Goal: Information Seeking & Learning: Learn about a topic

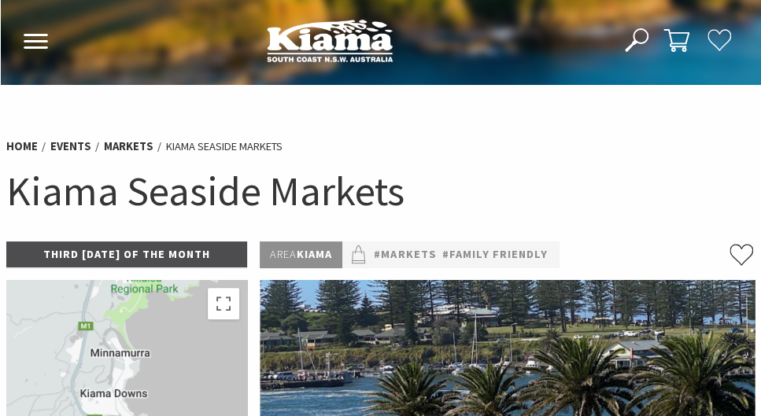
click at [333, 38] on img at bounding box center [330, 40] width 126 height 43
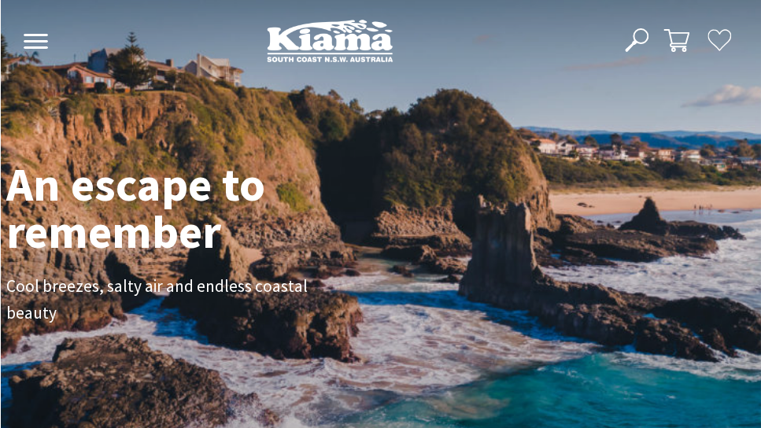
click at [46, 39] on icon at bounding box center [36, 41] width 26 height 15
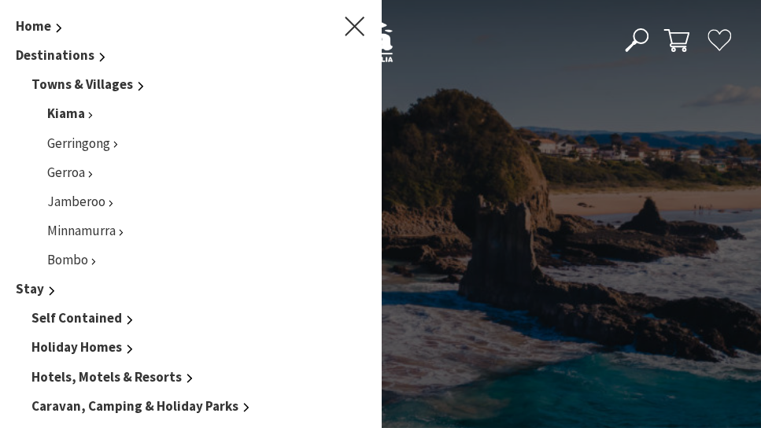
click at [91, 114] on link "Kiama" at bounding box center [70, 113] width 46 height 17
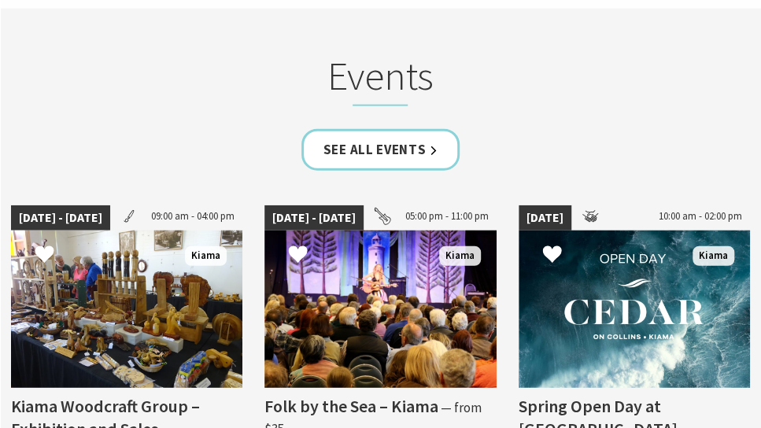
scroll to position [3775, 0]
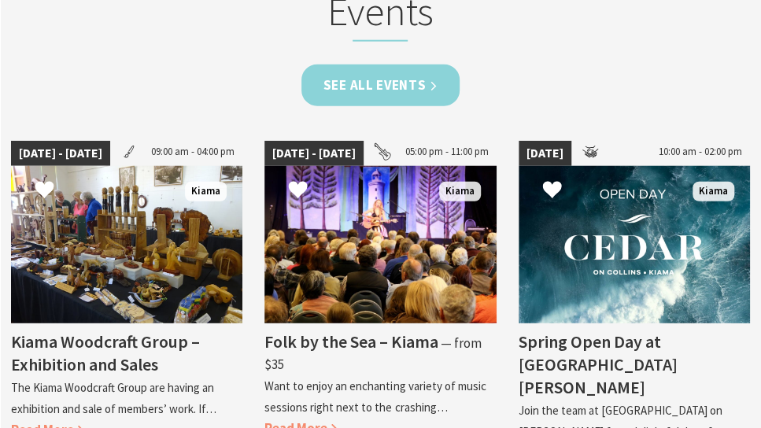
click at [385, 64] on link "See all Events" at bounding box center [380, 85] width 159 height 42
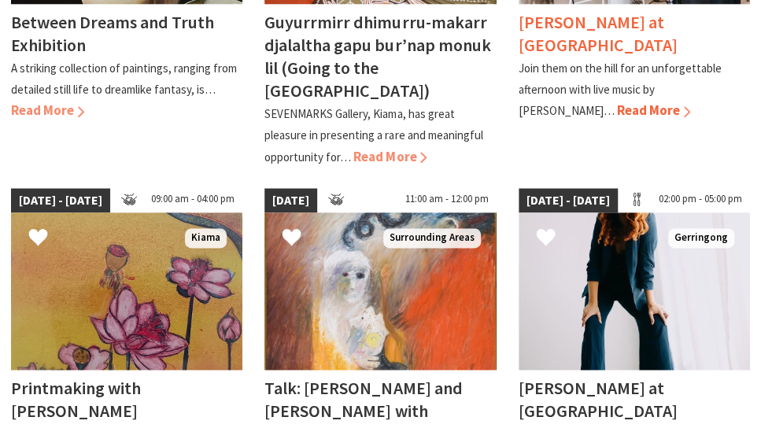
scroll to position [393, 0]
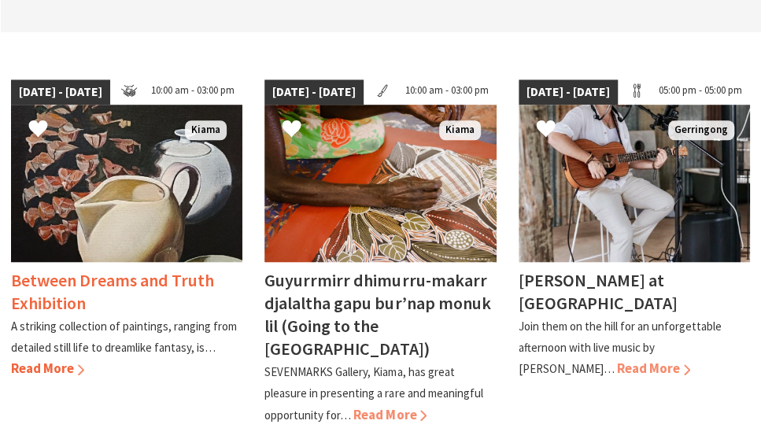
click at [190, 211] on img at bounding box center [126, 183] width 231 height 157
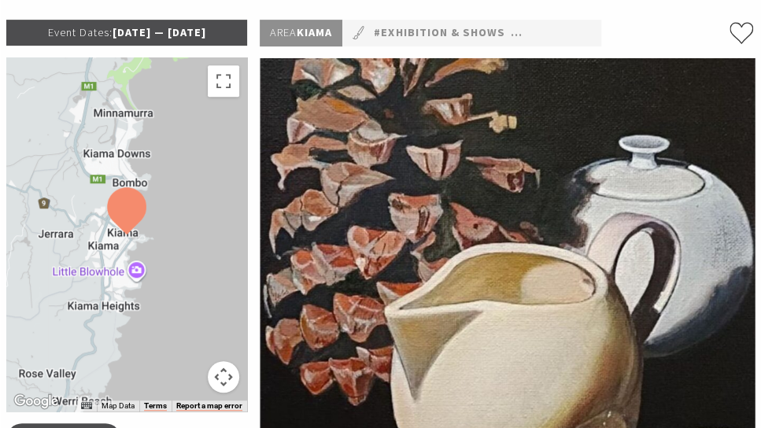
scroll to position [79, 0]
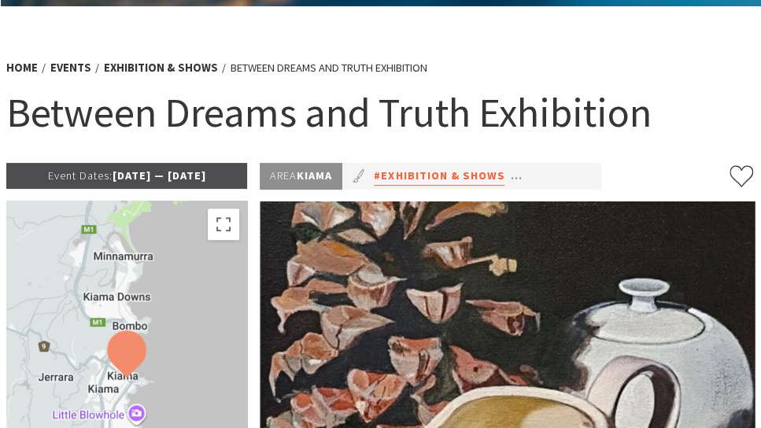
click at [437, 175] on link "#Exhibition & Shows" at bounding box center [439, 176] width 131 height 19
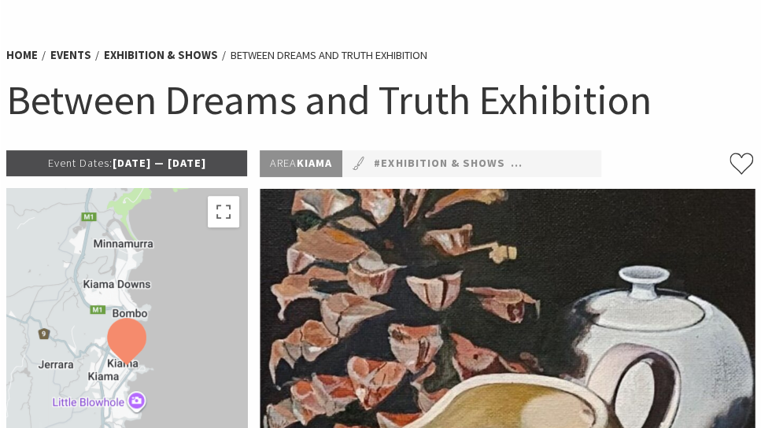
scroll to position [116, 0]
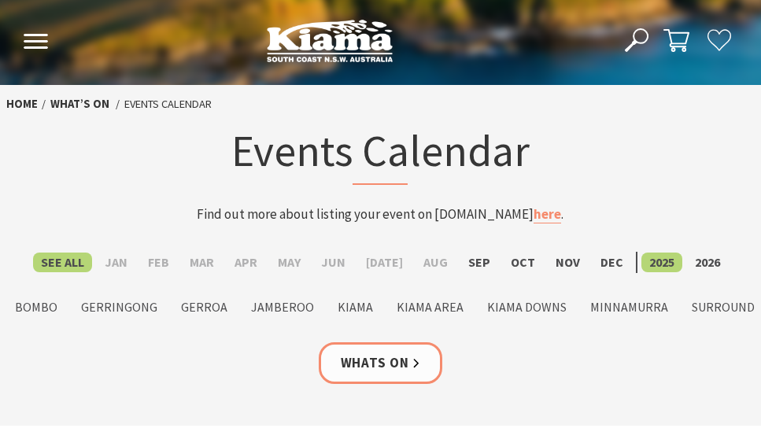
scroll to position [393, 0]
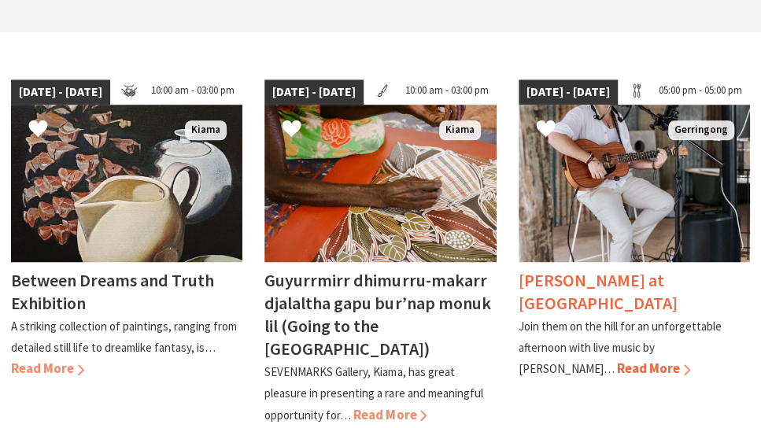
click at [677, 216] on img at bounding box center [633, 183] width 231 height 157
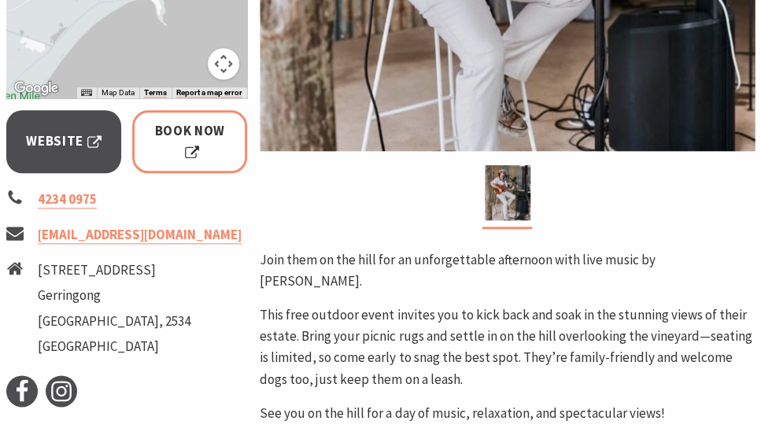
scroll to position [551, 0]
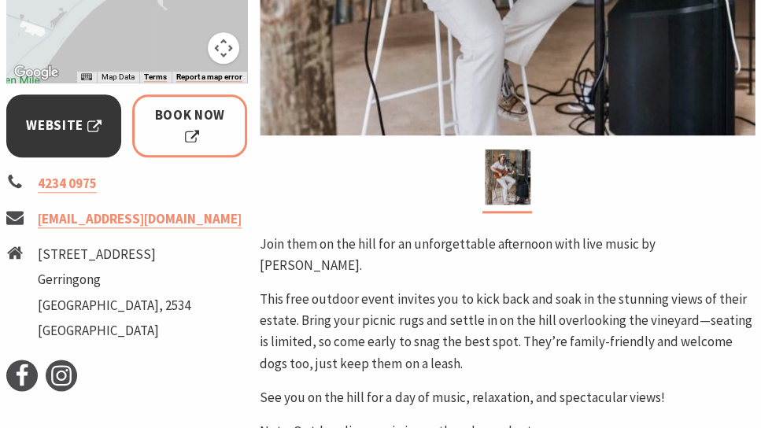
click at [64, 130] on span "Website" at bounding box center [64, 125] width 76 height 21
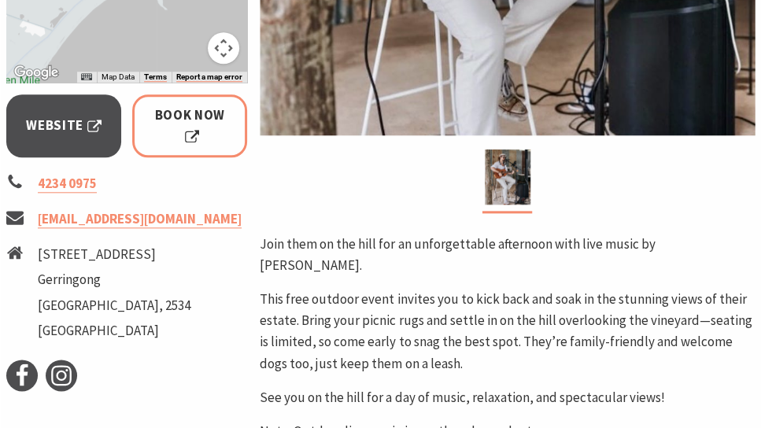
scroll to position [157, 0]
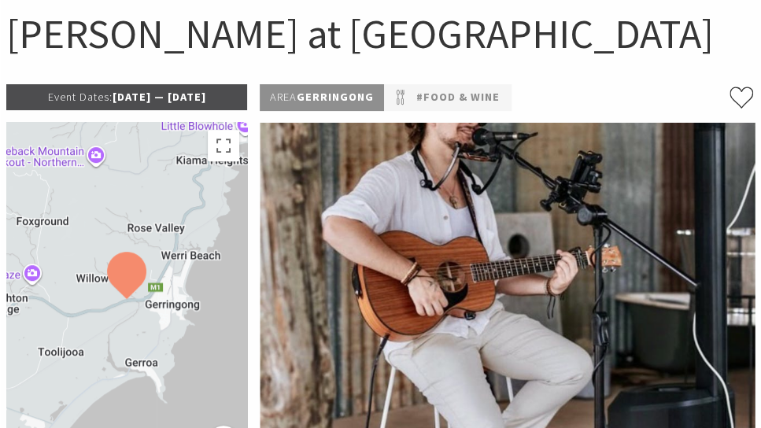
click at [127, 278] on img at bounding box center [126, 275] width 39 height 47
click at [222, 149] on button "Toggle fullscreen view" at bounding box center [223, 145] width 31 height 31
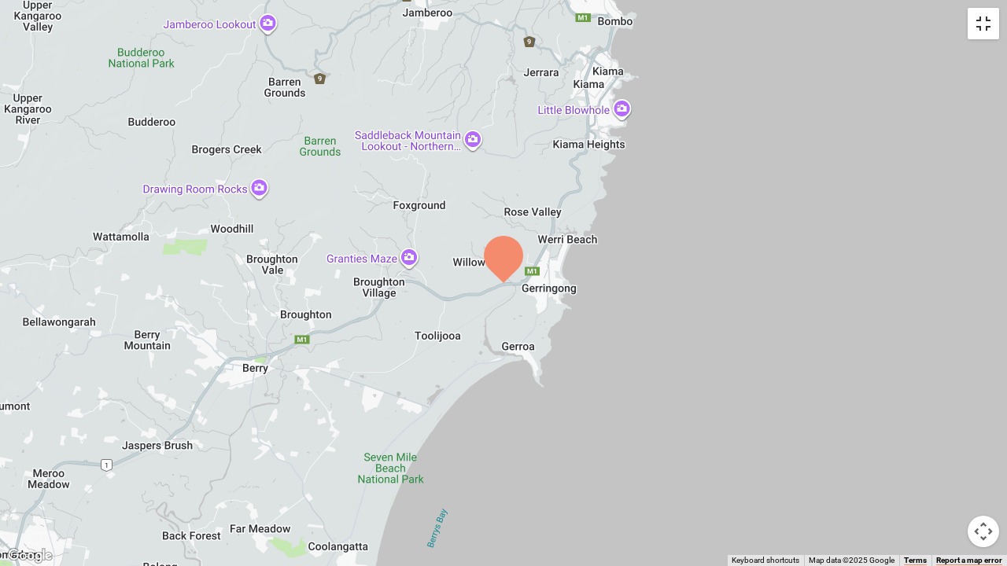
click at [760, 33] on button "Toggle fullscreen view" at bounding box center [982, 23] width 31 height 31
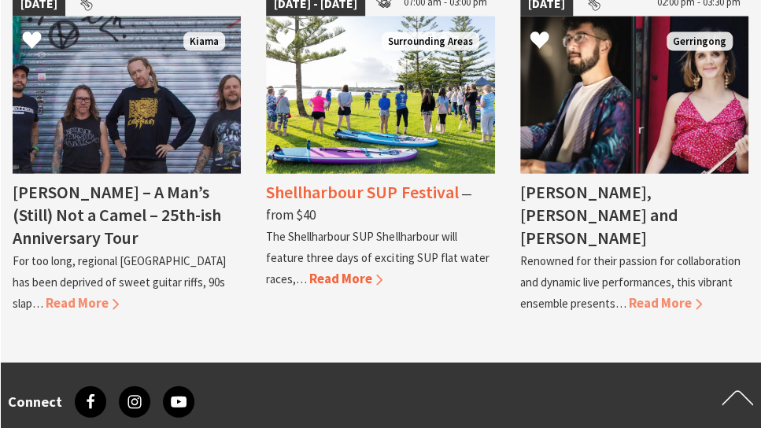
scroll to position [1258, 0]
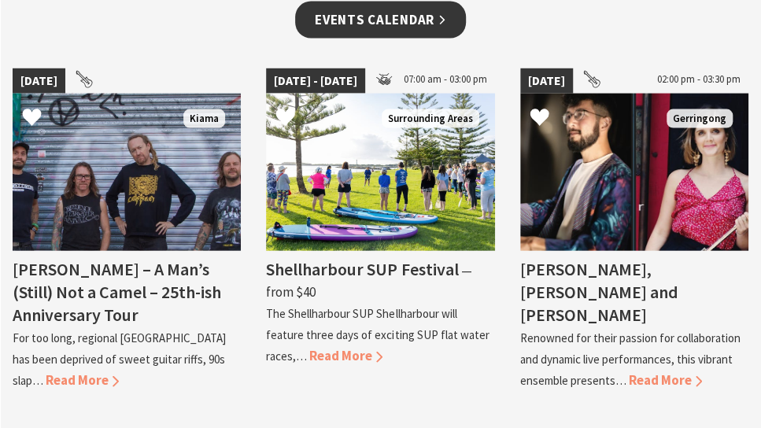
click at [388, 16] on link "Events Calendar" at bounding box center [380, 20] width 171 height 37
